Goal: Navigation & Orientation: Find specific page/section

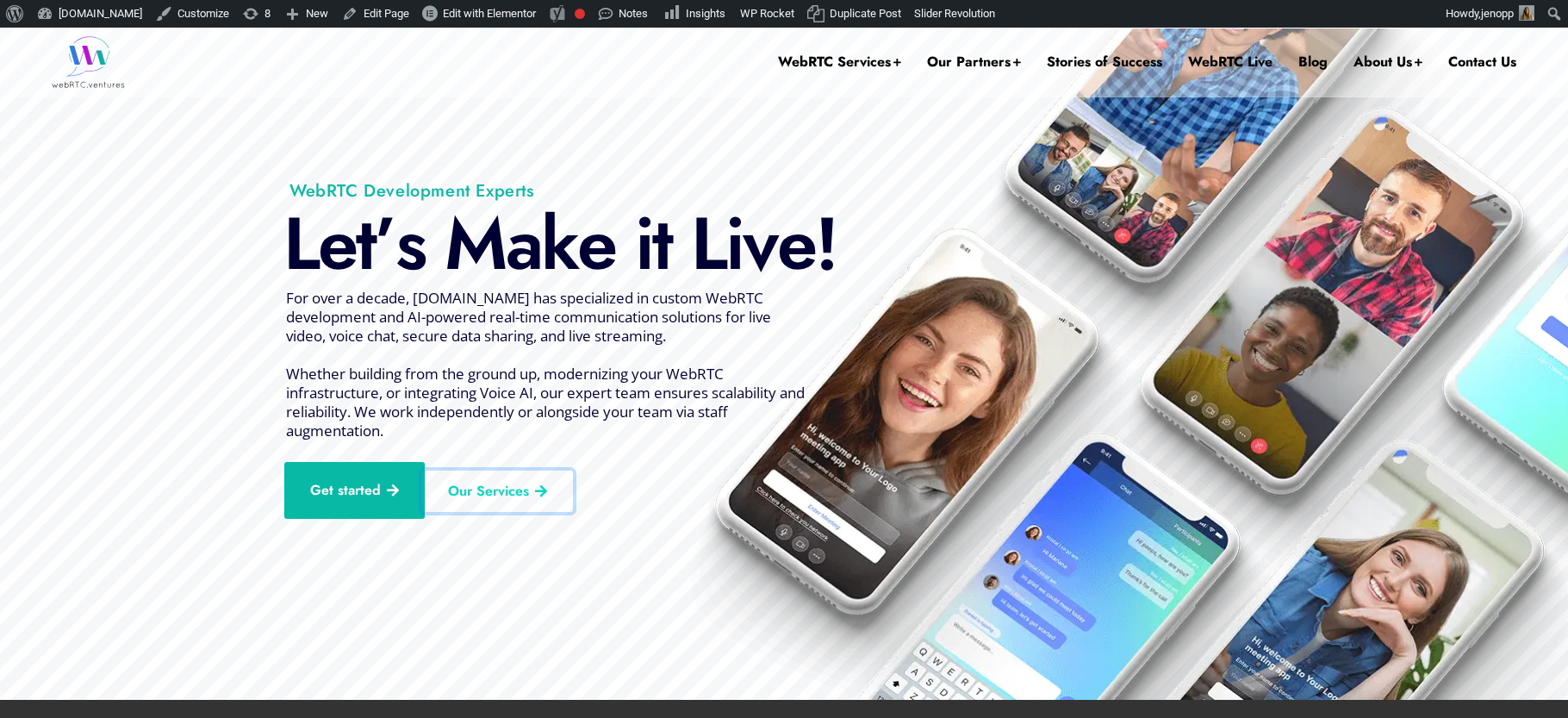
click at [498, 487] on link "Our Services" at bounding box center [497, 491] width 151 height 41
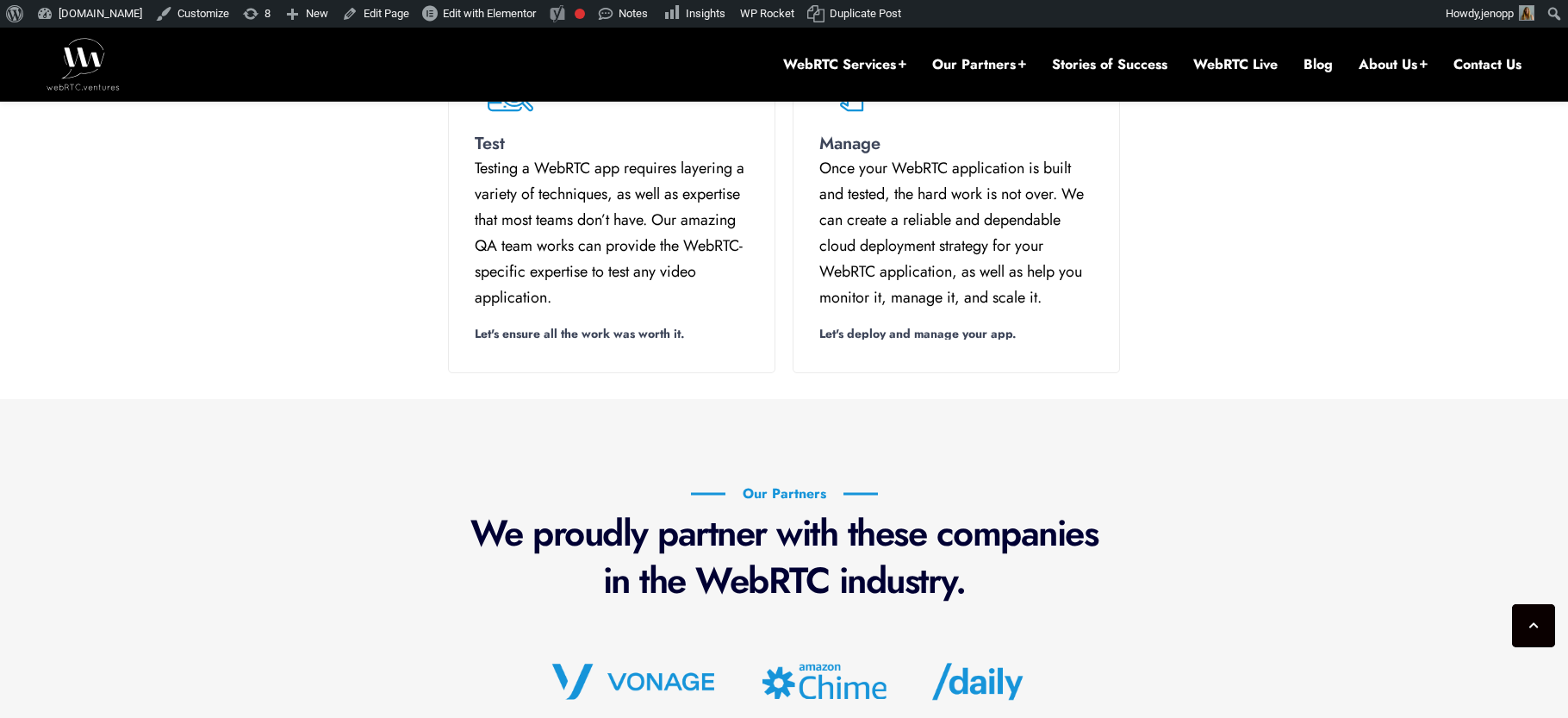
scroll to position [1410, 0]
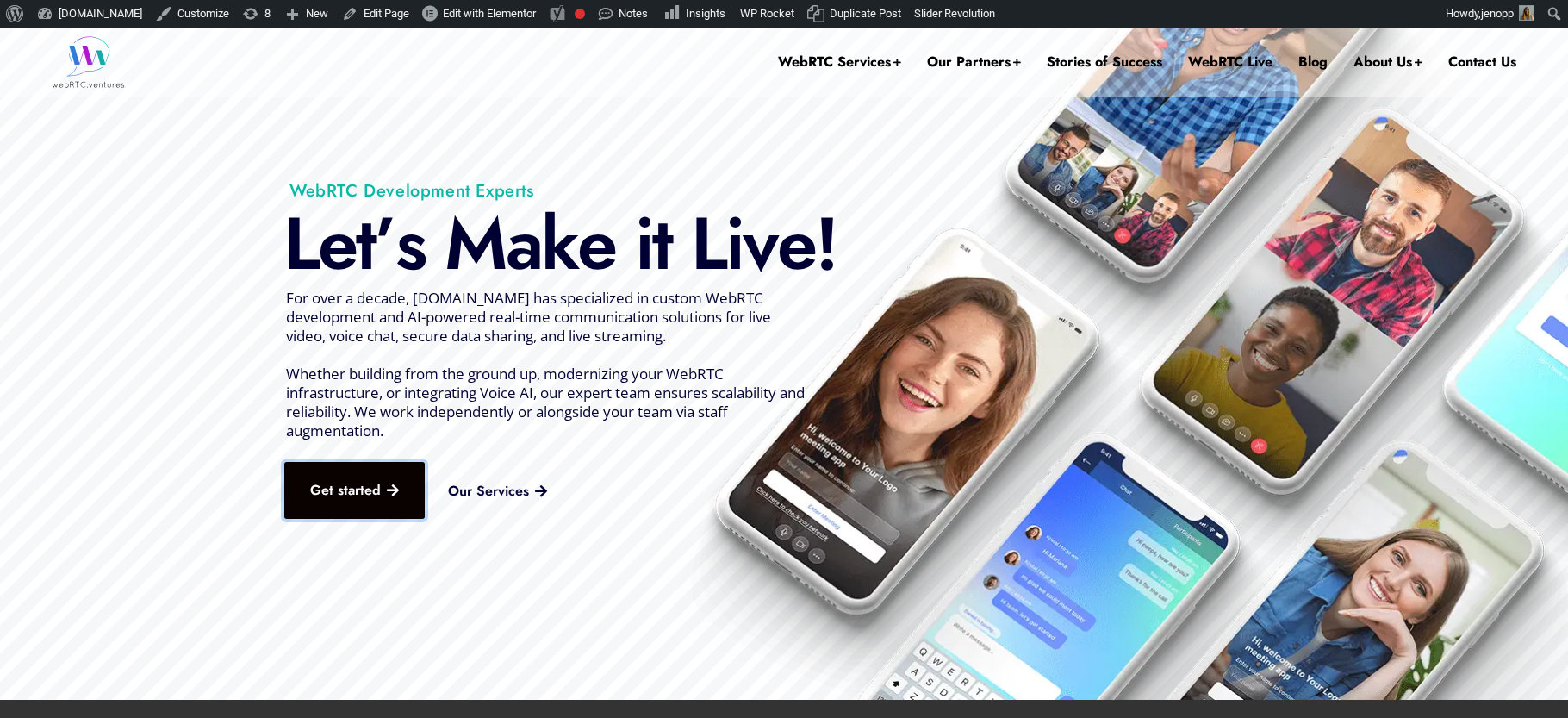
click at [340, 491] on link "Get started" at bounding box center [355, 490] width 140 height 57
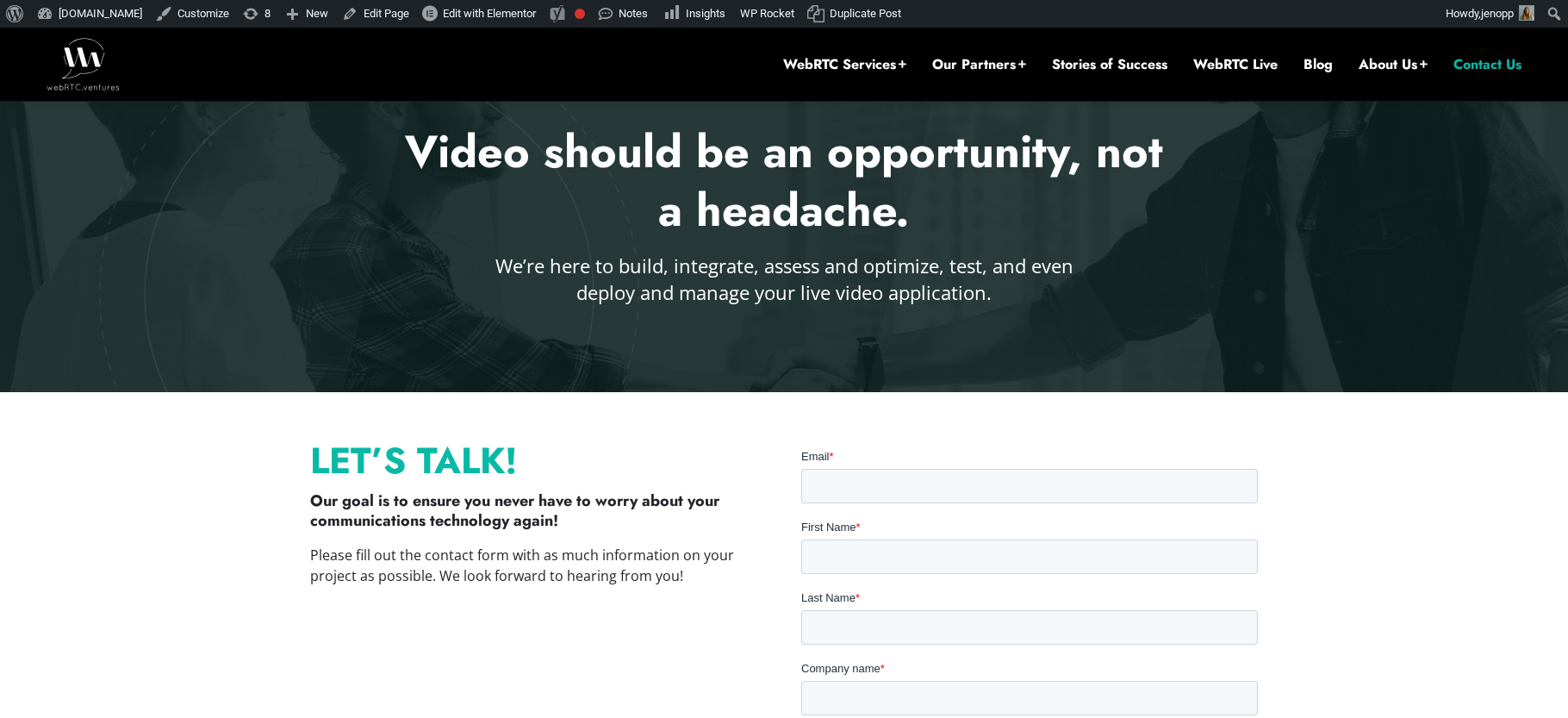
scroll to position [196, 0]
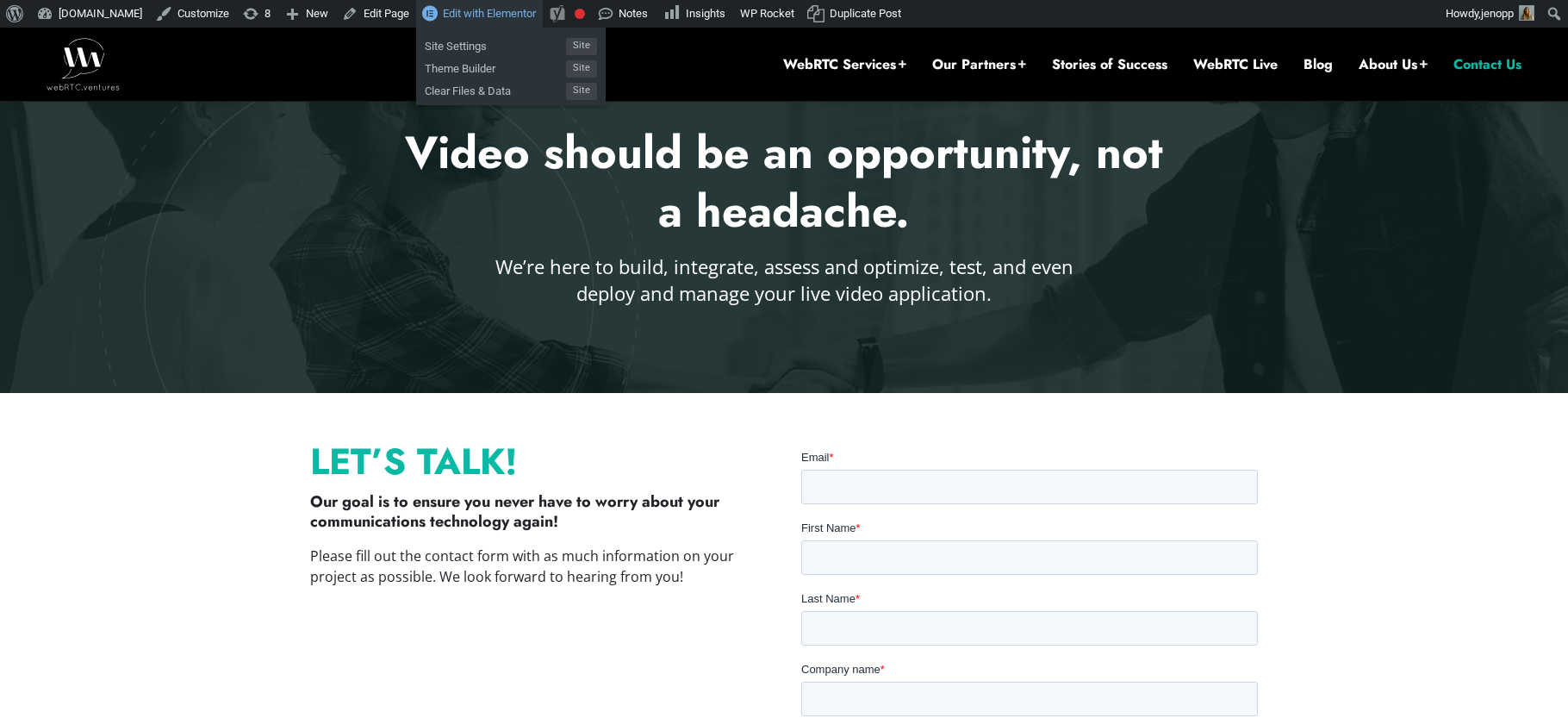
click at [488, 13] on span "Edit with Elementor" at bounding box center [489, 13] width 93 height 13
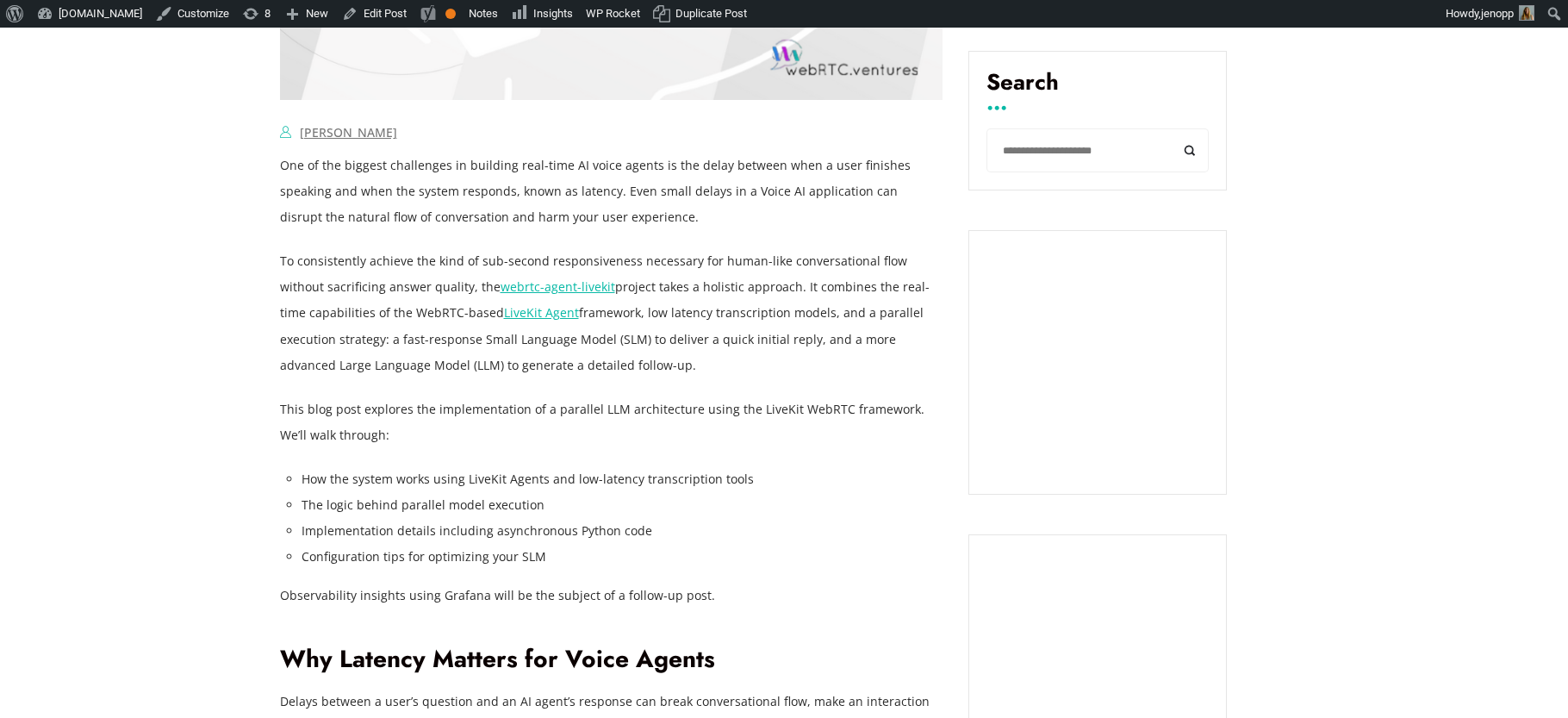
scroll to position [1115, 0]
